Goal: Participate in discussion: Engage in conversation with other users on a specific topic

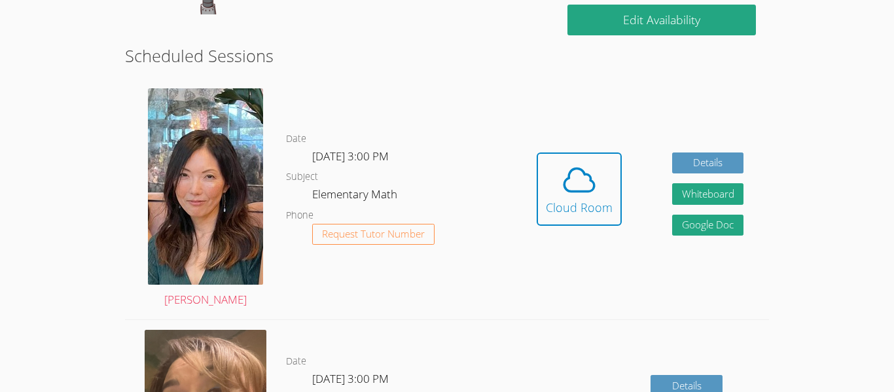
scroll to position [331, 0]
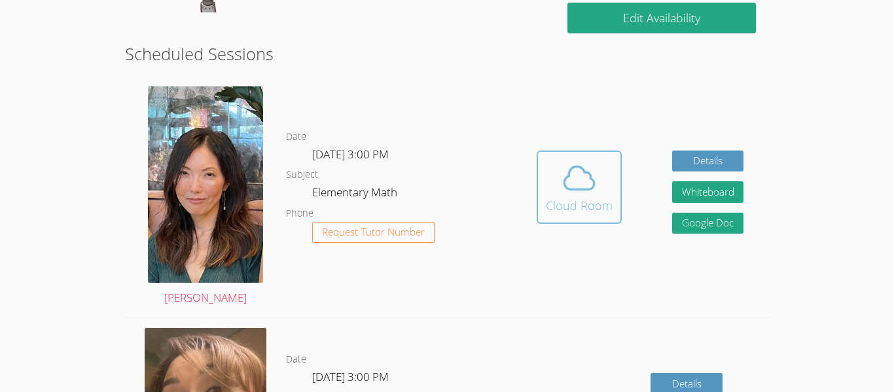
click at [576, 187] on icon at bounding box center [579, 178] width 37 height 37
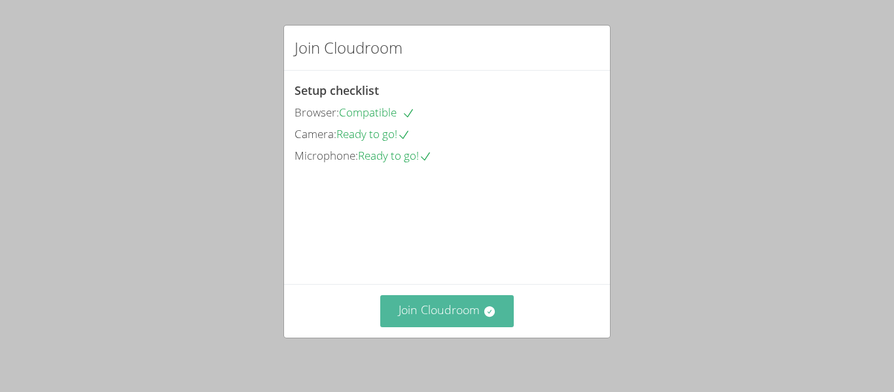
click at [418, 312] on button "Join Cloudroom" at bounding box center [447, 311] width 134 height 32
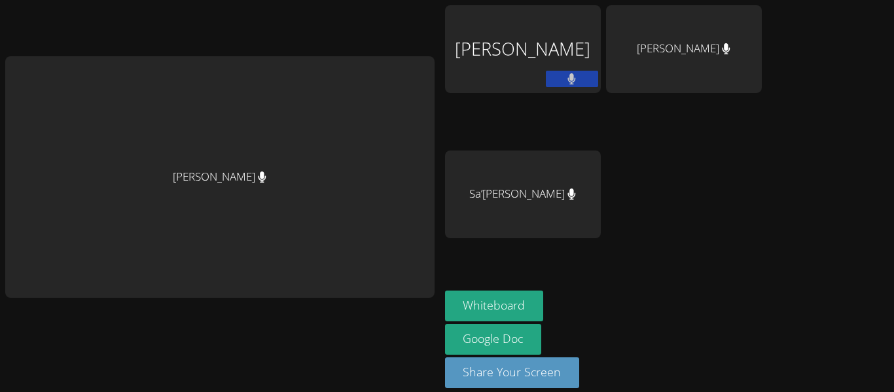
click at [810, 188] on div "Grace Chu Theodore Le Duc Nguyen Sa’rrai Houston Whiteboard Google Doc Share Yo…" at bounding box center [447, 196] width 894 height 392
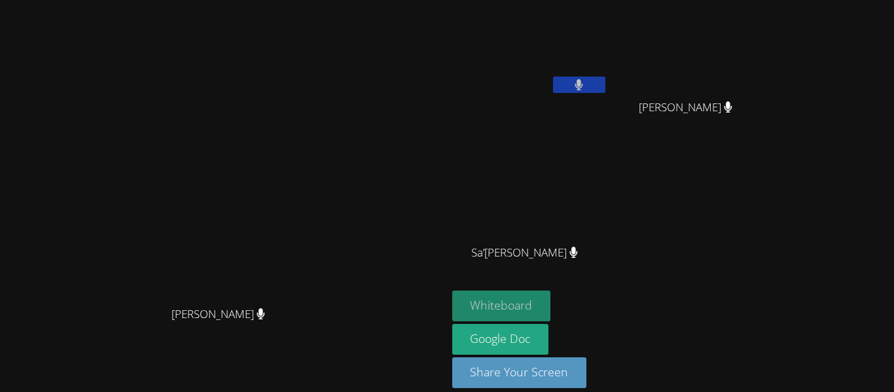
click at [551, 293] on button "Whiteboard" at bounding box center [501, 306] width 99 height 31
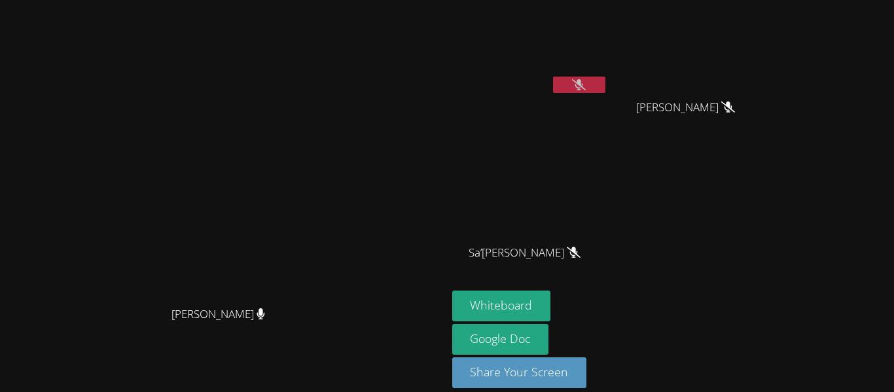
click at [452, 291] on button "Whiteboard" at bounding box center [501, 306] width 99 height 31
click at [608, 62] on video at bounding box center [530, 49] width 156 height 88
click at [769, 48] on video at bounding box center [691, 49] width 156 height 88
click at [605, 194] on video at bounding box center [530, 195] width 156 height 88
click at [768, 55] on video at bounding box center [691, 49] width 156 height 88
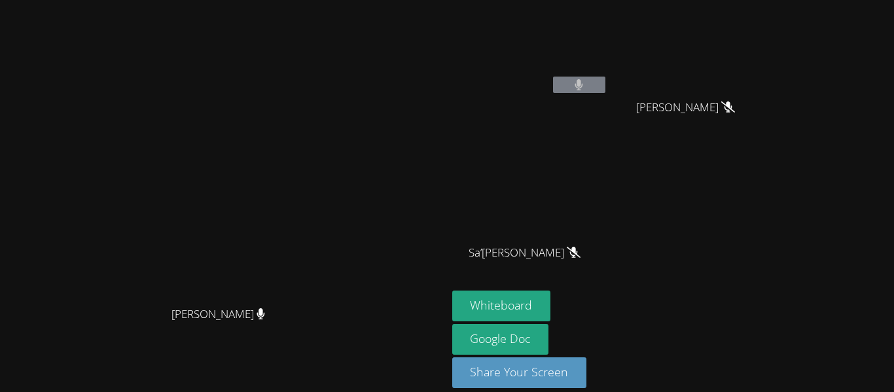
click at [769, 26] on video at bounding box center [691, 49] width 156 height 88
click at [735, 113] on span "Duc Nguyen" at bounding box center [685, 107] width 99 height 19
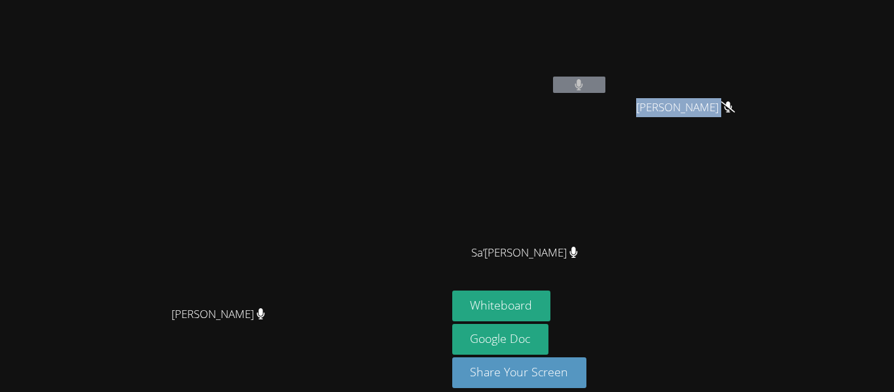
click at [735, 113] on span "Duc Nguyen" at bounding box center [685, 107] width 99 height 19
click at [735, 106] on span "Duc Nguyen" at bounding box center [685, 107] width 99 height 19
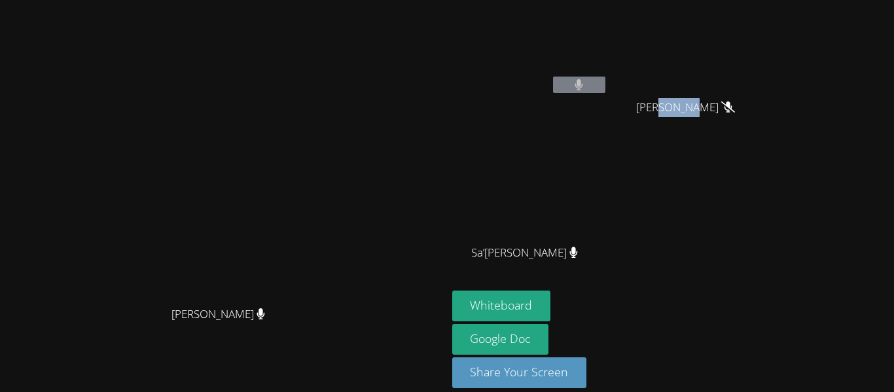
click at [735, 106] on span "Duc Nguyen" at bounding box center [685, 107] width 99 height 19
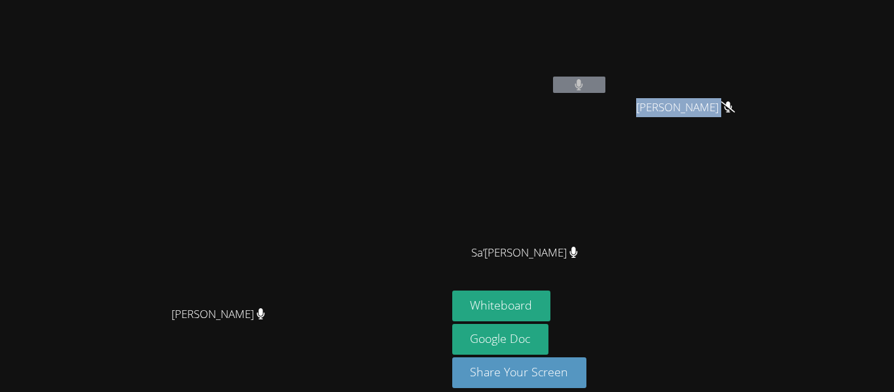
click at [735, 106] on span "Duc Nguyen" at bounding box center [685, 107] width 99 height 19
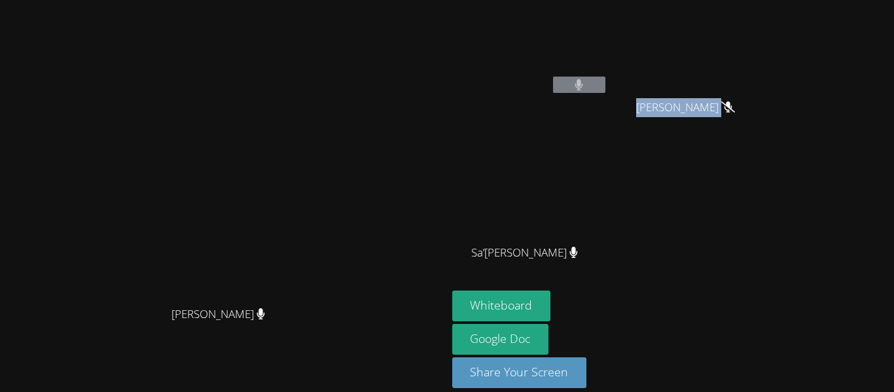
click at [735, 106] on span "Duc Nguyen" at bounding box center [685, 107] width 99 height 19
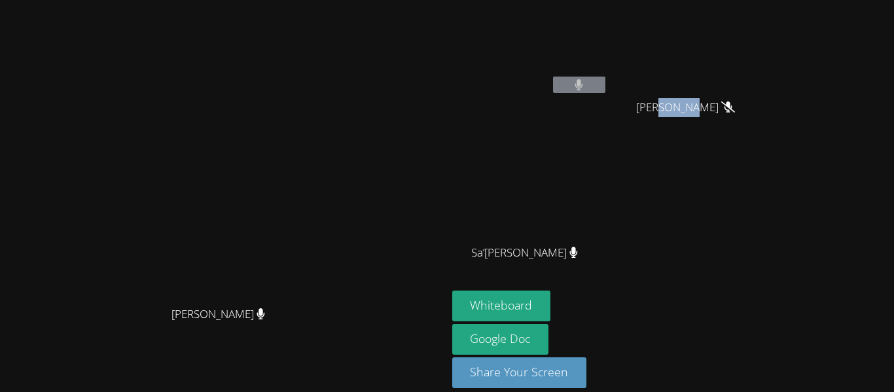
click at [735, 106] on span "Duc Nguyen" at bounding box center [685, 107] width 99 height 19
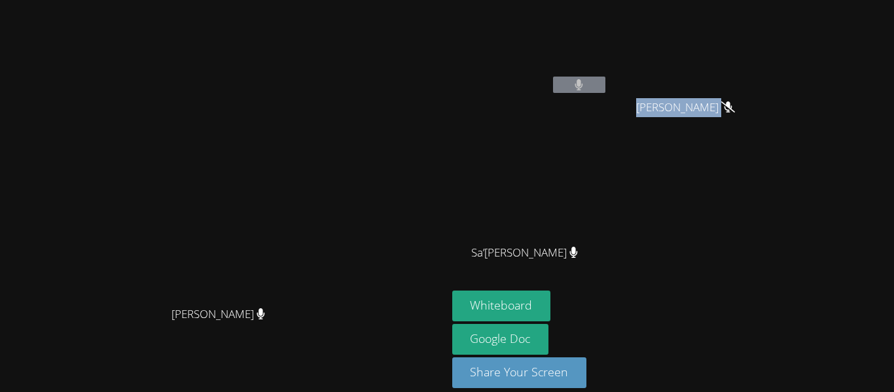
click at [735, 106] on span "Duc Nguyen" at bounding box center [685, 107] width 99 height 19
click at [578, 255] on span "Sa’rrai Houston" at bounding box center [524, 253] width 107 height 19
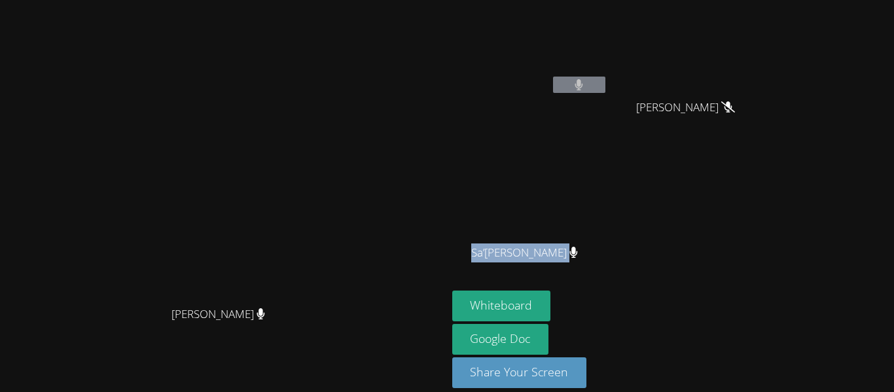
click at [578, 255] on span "Sa’rrai Houston" at bounding box center [524, 253] width 107 height 19
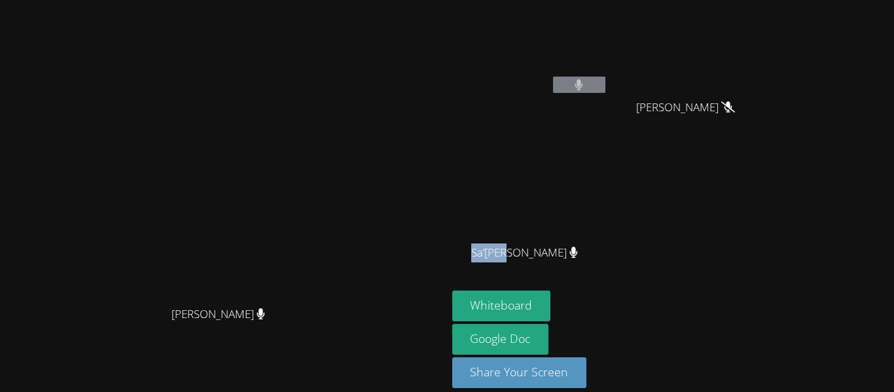
click at [578, 255] on span "Sa’rrai Houston" at bounding box center [524, 253] width 107 height 19
click at [578, 254] on span "Sa’rrai Houston" at bounding box center [524, 253] width 107 height 19
click at [608, 23] on video at bounding box center [530, 49] width 156 height 88
click at [769, 40] on video at bounding box center [691, 49] width 156 height 88
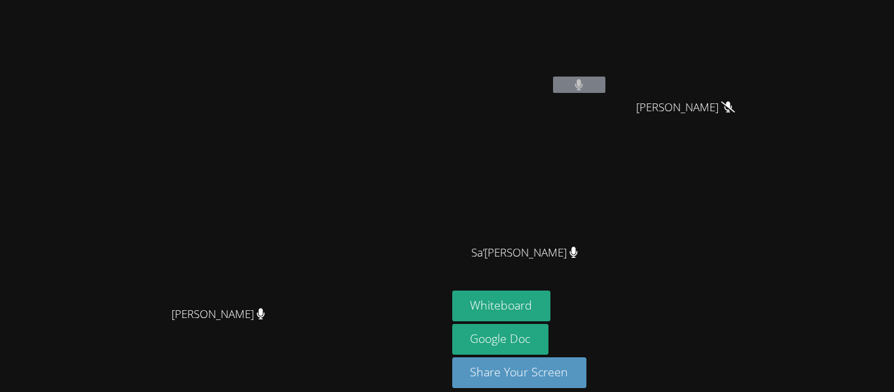
click at [769, 40] on video at bounding box center [691, 49] width 156 height 88
click at [608, 166] on video at bounding box center [530, 195] width 156 height 88
